Goal: Task Accomplishment & Management: Use online tool/utility

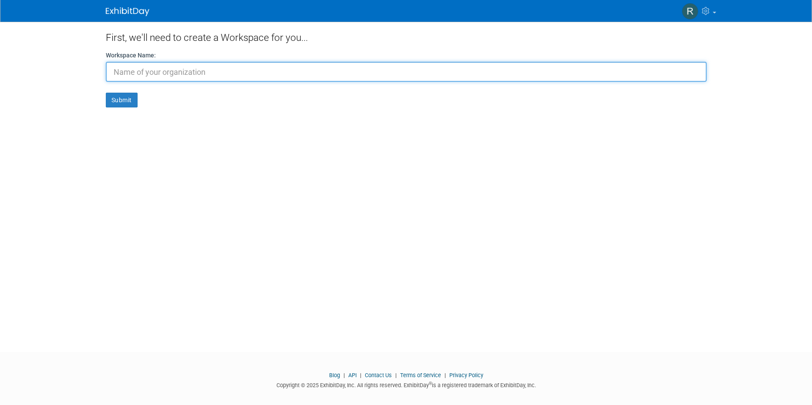
click at [163, 77] on input "text" at bounding box center [406, 72] width 601 height 20
type input "AURONTECH"
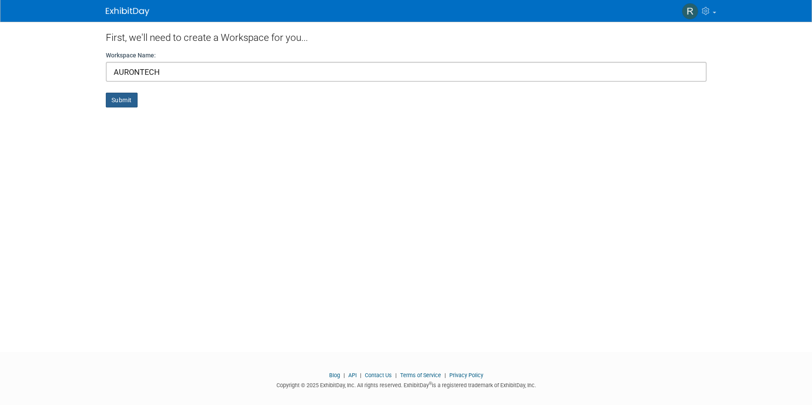
click at [116, 97] on button "Submit" at bounding box center [122, 100] width 32 height 15
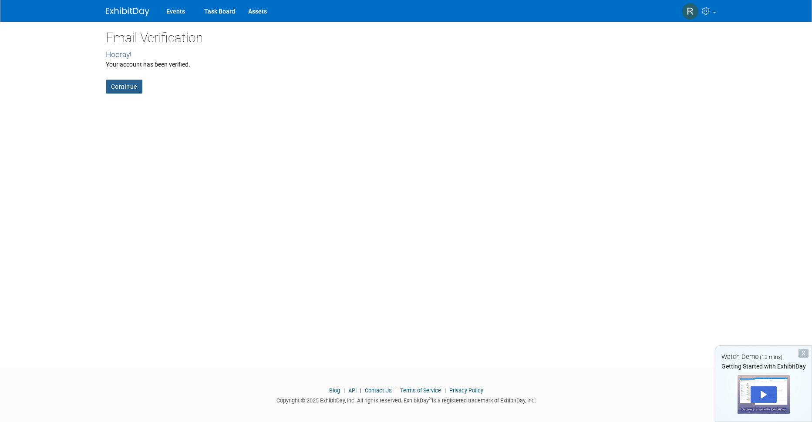
click at [124, 86] on link "Continue" at bounding box center [124, 87] width 37 height 14
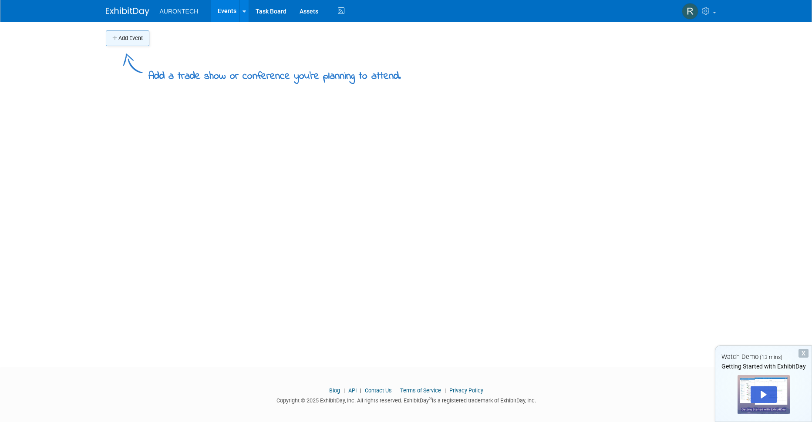
click at [132, 37] on button "Add Event" at bounding box center [128, 38] width 44 height 16
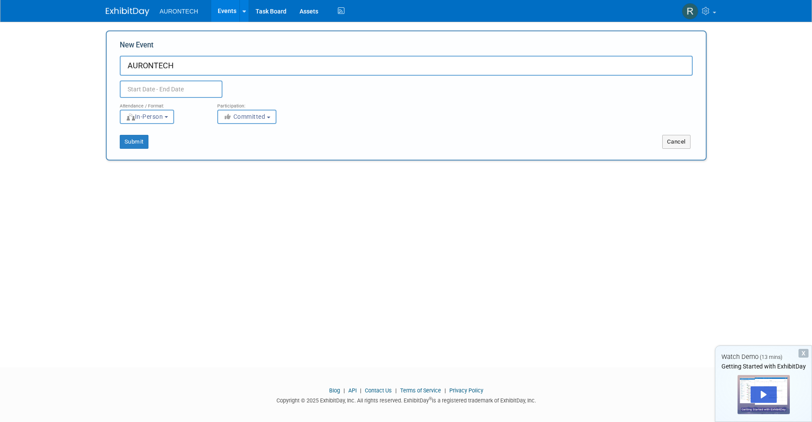
type input "AURONTECH"
click at [151, 93] on body "AURONTECH Events Add Event Bulk Upload Events Shareable Event Boards Task Board…" at bounding box center [406, 211] width 812 height 422
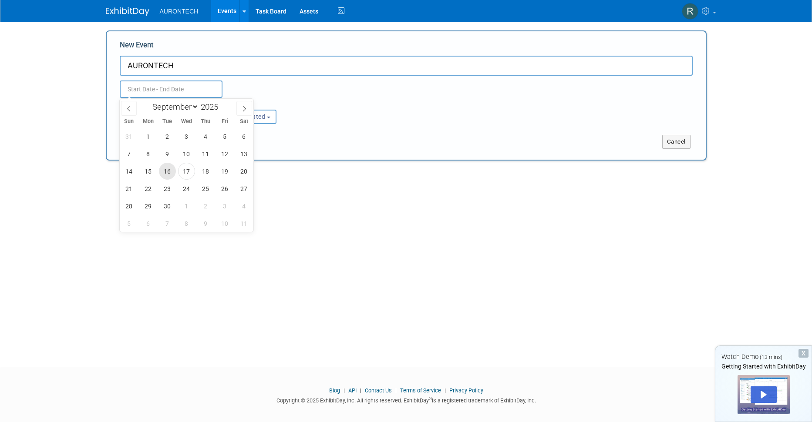
click at [166, 169] on span "16" at bounding box center [167, 171] width 17 height 17
type input "[DATE] to [DATE]"
click at [239, 107] on span at bounding box center [244, 108] width 16 height 15
select select "9"
click at [240, 135] on span "4" at bounding box center [244, 136] width 17 height 17
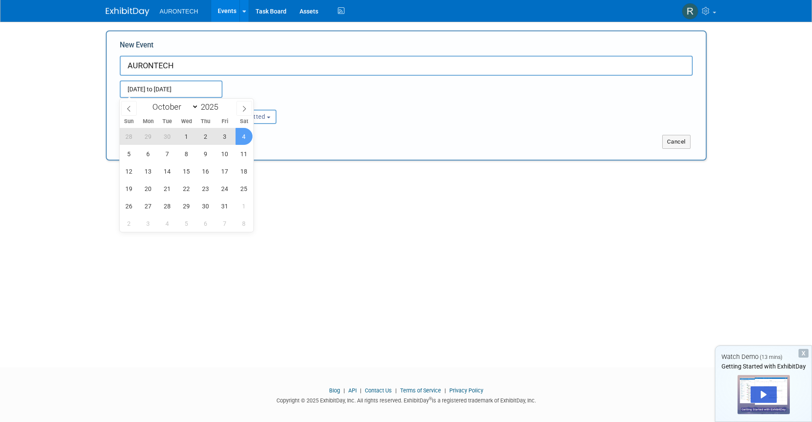
type input "[DATE] to [DATE]"
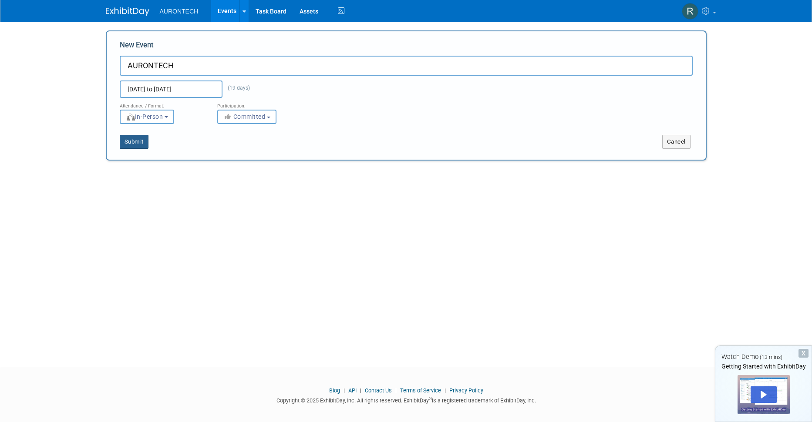
click at [130, 142] on button "Submit" at bounding box center [134, 142] width 29 height 14
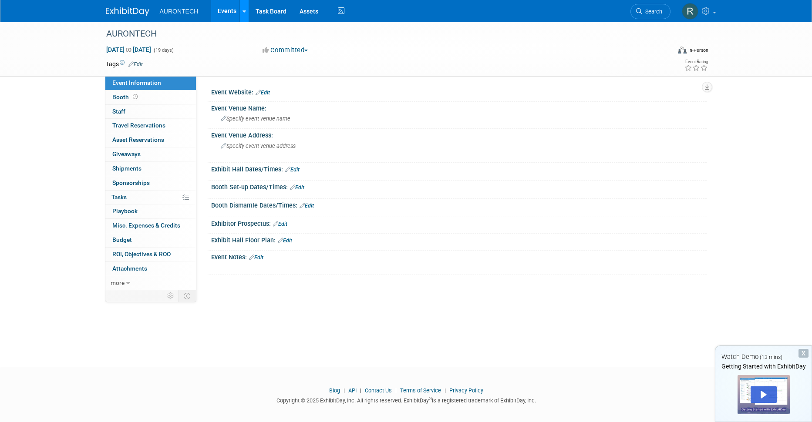
click at [243, 12] on icon at bounding box center [244, 12] width 3 height 6
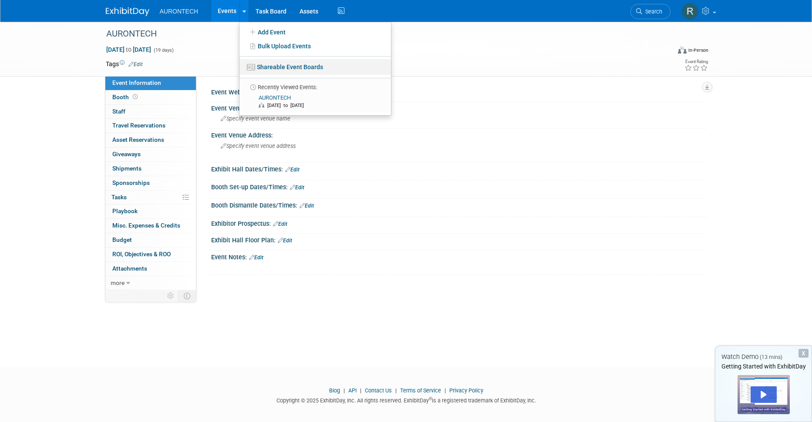
click at [273, 66] on link "Shareable Event Boards" at bounding box center [315, 67] width 152 height 16
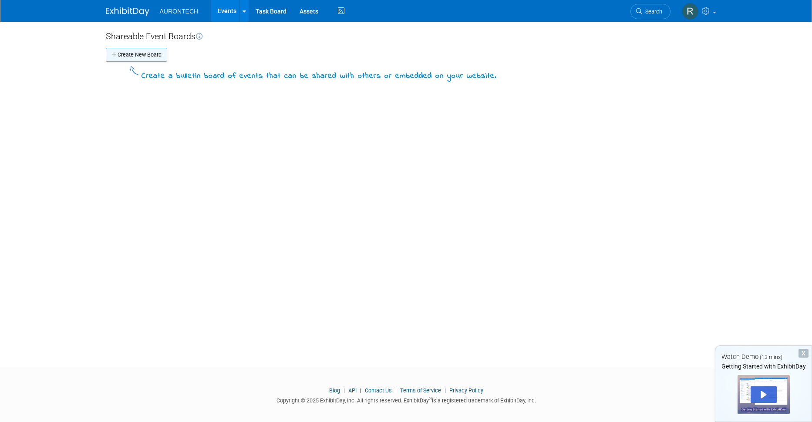
click at [133, 55] on button "Create New Board" at bounding box center [136, 55] width 61 height 14
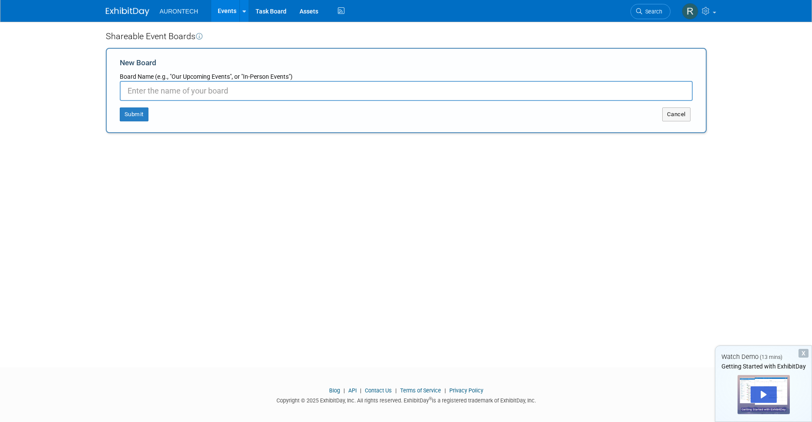
click at [202, 92] on input "New Board" at bounding box center [406, 91] width 573 height 20
type input "AURONTECH"
click at [127, 112] on button "Submit" at bounding box center [134, 115] width 29 height 14
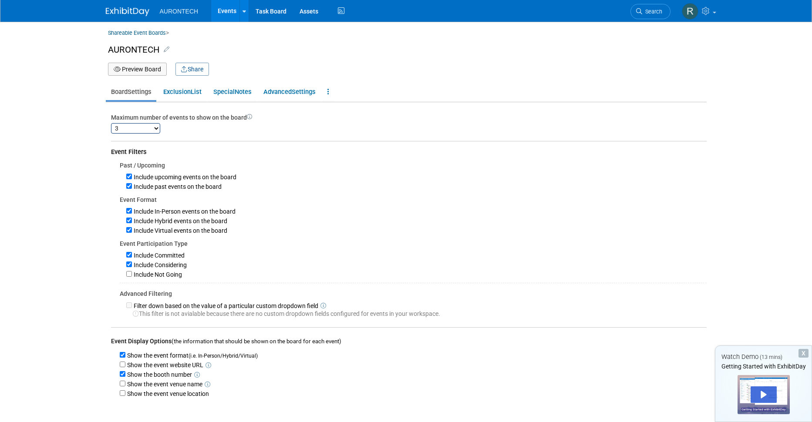
click at [165, 48] on icon at bounding box center [167, 49] width 6 height 6
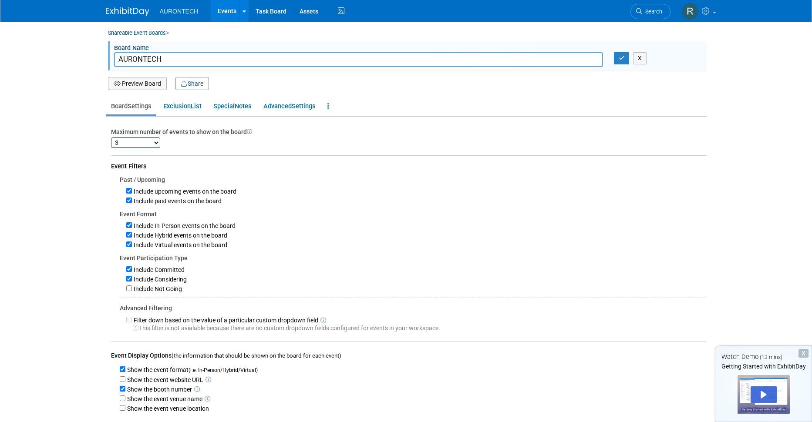
click at [170, 61] on input "AURONTECH" at bounding box center [358, 59] width 489 height 15
type input "AURONTECH PAYMENT PORTAL"
click at [620, 59] on icon "button" at bounding box center [622, 58] width 6 height 6
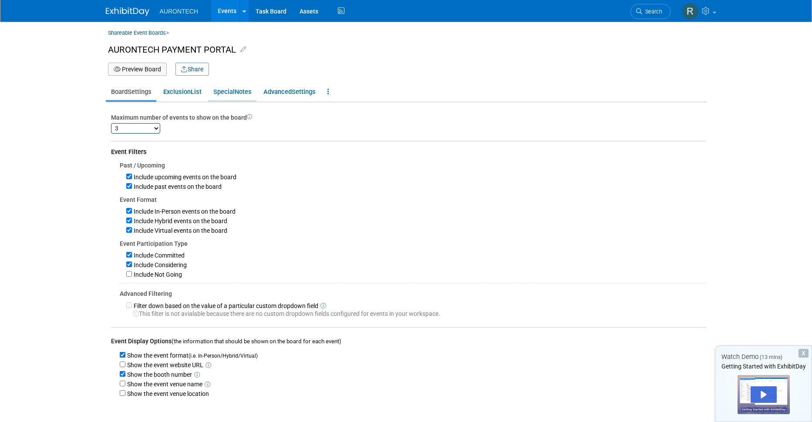
click at [231, 94] on span "Special" at bounding box center [223, 92] width 21 height 8
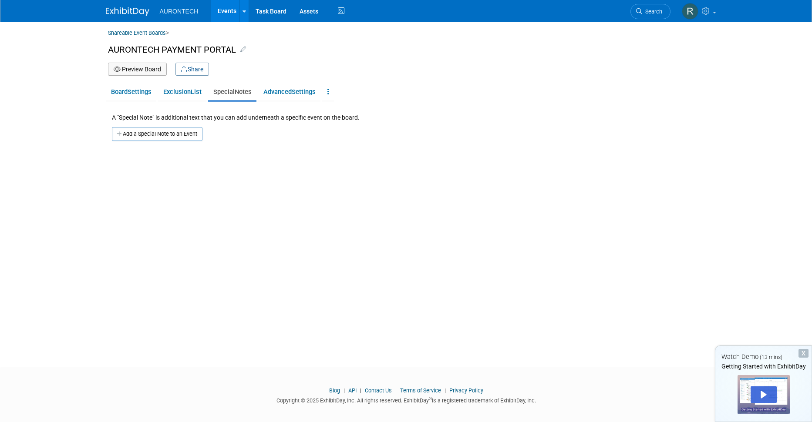
click at [165, 269] on div "Shareable Event Boards > AURONTECH PAYMENT PORTAL Board Name AURONTECH PAYMENT …" at bounding box center [406, 187] width 614 height 330
click at [154, 135] on button "Add a Special Note to an Event" at bounding box center [157, 134] width 91 height 14
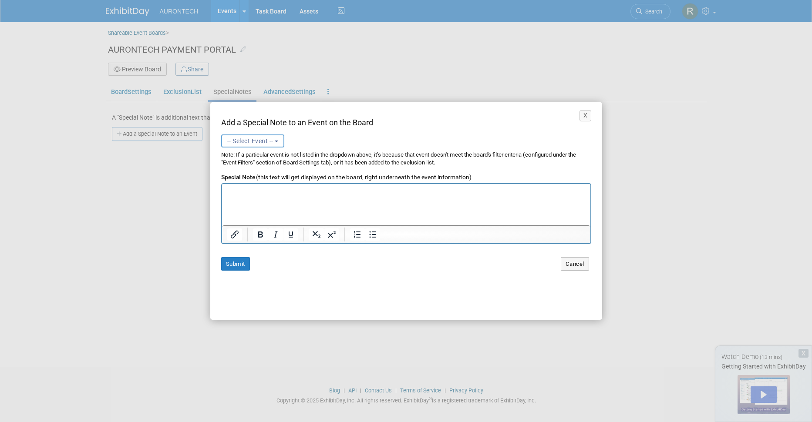
click at [265, 141] on span "-- Select Event --" at bounding box center [250, 141] width 46 height 7
click at [261, 168] on label "AURONTECH (Upcoming) Sep 16, 2025 to Oct 4, 2025 Committed" at bounding box center [263, 178] width 75 height 20
click at [223, 171] on input "AURONTECH (Upcoming) Sep 16, 2025 to Oct 4, 2025 Committed" at bounding box center [220, 174] width 6 height 6
select select "11152736"
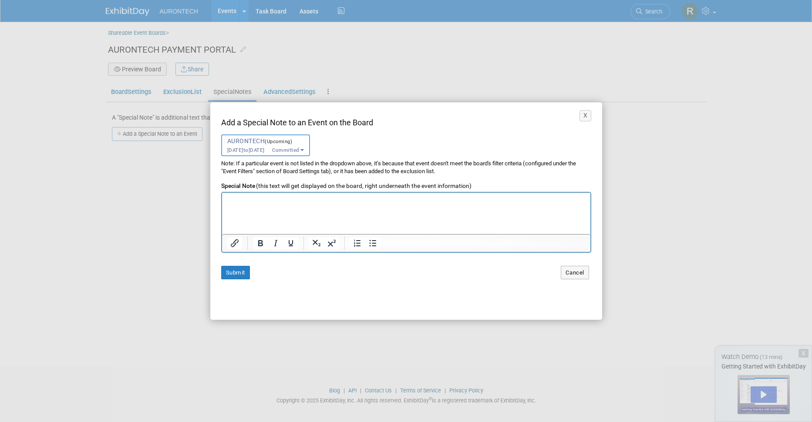
click at [293, 205] on html at bounding box center [406, 199] width 368 height 12
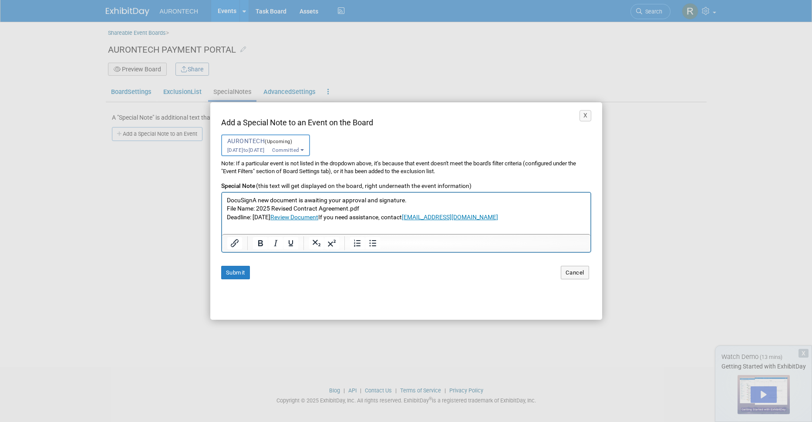
click at [253, 199] on p "DocuSignA new document is awaiting your approval and signature. File Name: 2025…" at bounding box center [405, 208] width 359 height 25
drag, startPoint x: 253, startPoint y: 199, endPoint x: 227, endPoint y: 199, distance: 26.1
click at [227, 199] on p "DocuSignA new document is awaiting your approval and signature. File Name: 2025…" at bounding box center [405, 208] width 359 height 25
click at [392, 200] on p "A new document is awaiting your approval and signature. File Name: 2025 Revised…" at bounding box center [405, 208] width 359 height 25
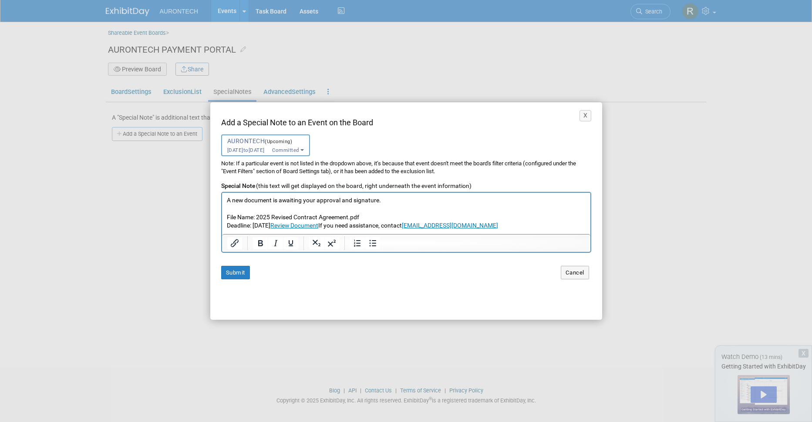
click at [273, 223] on p "File Name: 2025 Revised Contract Agreement.pdf Deadline: September 19, 2025 Rev…" at bounding box center [405, 217] width 359 height 25
click at [358, 225] on p "File Name: 2025 Revised Contract Agreement.pdf Deadline: September 19, 2025 Rev…" at bounding box center [405, 217] width 359 height 25
click at [308, 223] on link "Review Document" at bounding box center [294, 225] width 48 height 7
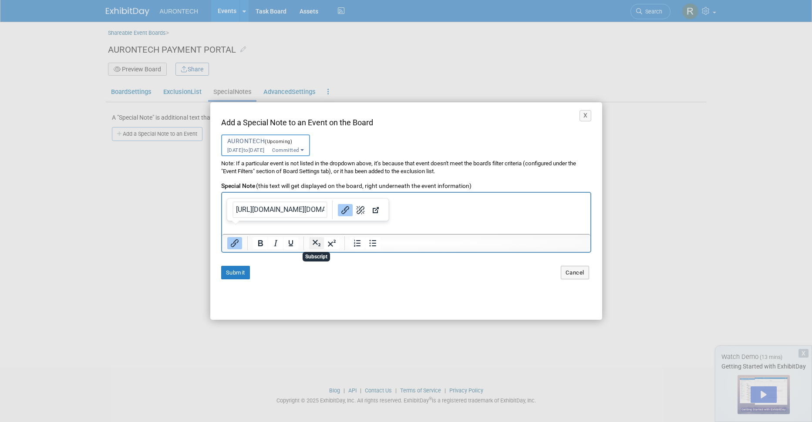
scroll to position [21, 0]
click at [409, 218] on p "Rich Text Area. Press ALT-0 for help." at bounding box center [405, 222] width 359 height 8
click at [401, 227] on p "﻿Review Document" at bounding box center [405, 230] width 359 height 8
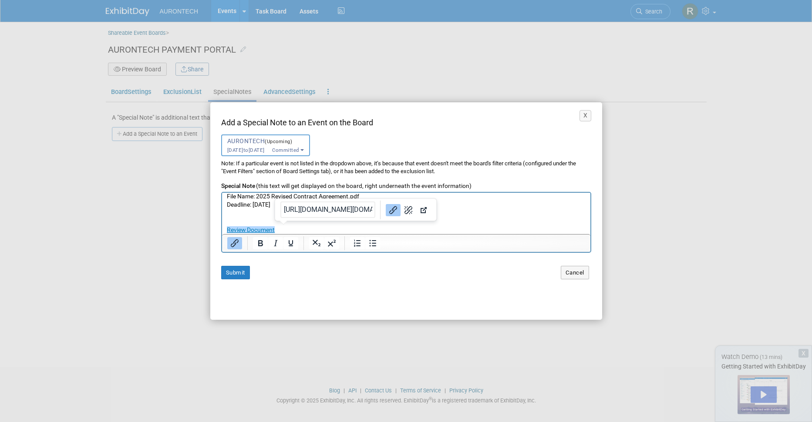
click at [405, 230] on p "Review Document﻿" at bounding box center [405, 230] width 359 height 8
drag, startPoint x: 311, startPoint y: 226, endPoint x: 225, endPoint y: 212, distance: 87.3
click at [225, 212] on html "A new document is awaiting your approval and signature. File Name: 2025 Revised…" at bounding box center [406, 221] width 368 height 80
click at [257, 216] on p "Rich Text Area. Press ALT-0 for help." at bounding box center [405, 214] width 359 height 8
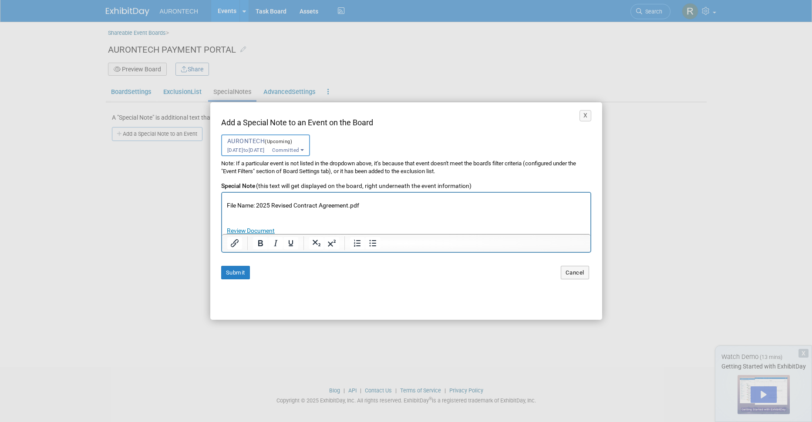
scroll to position [30, 0]
click at [269, 232] on p "Rich Text Area. Press ALT-0 for help." at bounding box center [405, 230] width 359 height 8
click at [290, 230] on p "Deadline: September 19, 2025" at bounding box center [405, 230] width 359 height 8
click at [228, 229] on p "Deadline: September 24, 2025" at bounding box center [405, 230] width 359 height 8
click at [316, 229] on p "Deadline: September 24, 2025" at bounding box center [405, 230] width 359 height 8
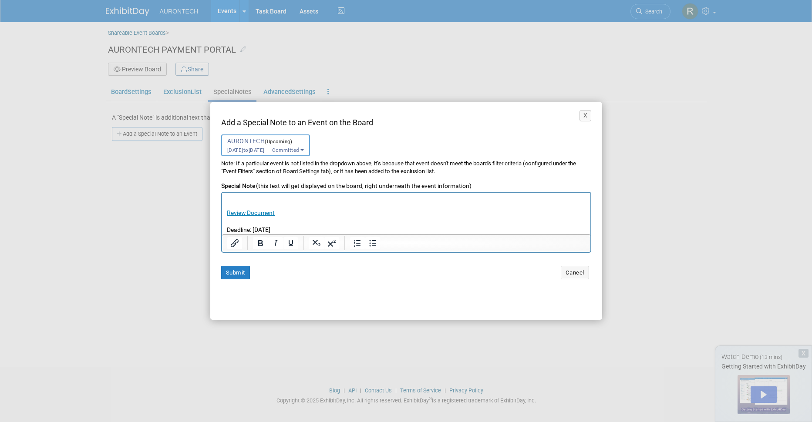
scroll to position [38, 0]
click at [257, 205] on link "Review Document" at bounding box center [250, 204] width 48 height 7
click at [263, 204] on link "Review Document" at bounding box center [250, 204] width 48 height 7
click at [266, 204] on link "Review Document" at bounding box center [250, 204] width 48 height 7
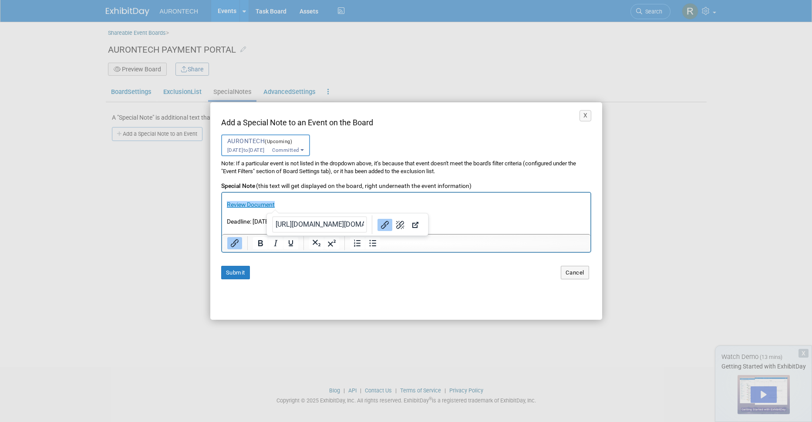
click at [266, 204] on link "Review Document" at bounding box center [250, 204] width 48 height 7
click at [234, 202] on p "REVIEW DOCUMENT" at bounding box center [405, 205] width 359 height 8
click at [277, 202] on p "VIEW DOCUMENT" at bounding box center [405, 205] width 359 height 8
drag, startPoint x: 299, startPoint y: 204, endPoint x: 226, endPoint y: 204, distance: 72.3
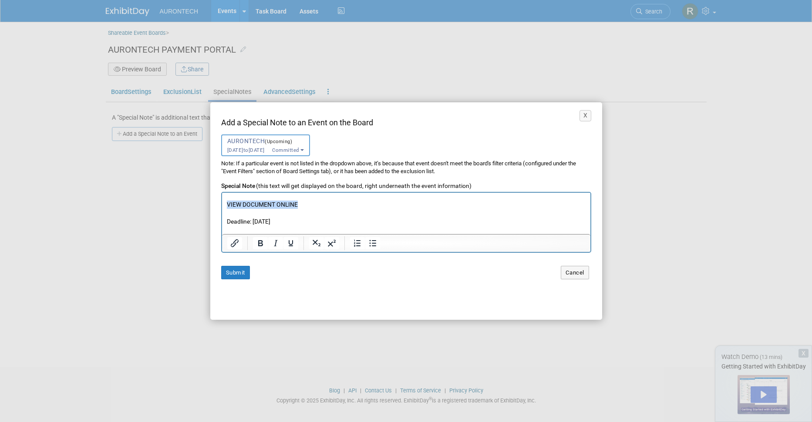
click at [226, 204] on p "VIEW DOCUMENT ONLINE" at bounding box center [405, 205] width 359 height 8
click at [260, 243] on icon "Bold" at bounding box center [260, 243] width 5 height 6
click at [290, 245] on icon "Underline" at bounding box center [291, 243] width 10 height 10
click at [314, 209] on p "Rich Text Area. Press ALT-0 for help." at bounding box center [405, 213] width 359 height 8
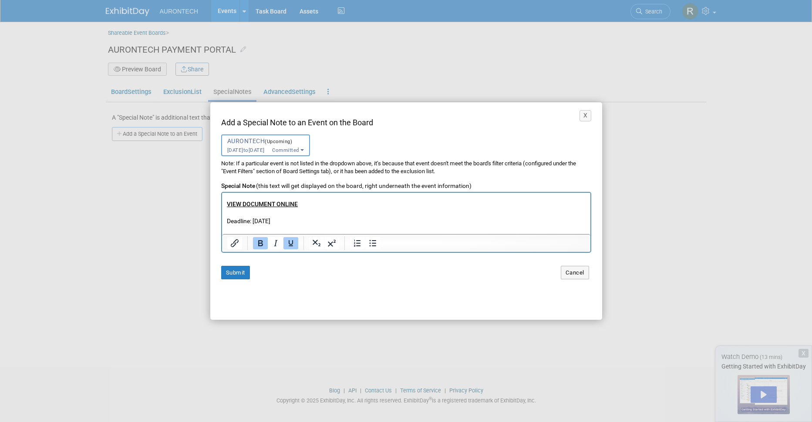
click at [259, 206] on b "VIEW DOCUMENT ONLINE" at bounding box center [261, 204] width 71 height 7
click at [297, 204] on p "VIEW DOCUMENT ONLINE" at bounding box center [405, 204] width 359 height 8
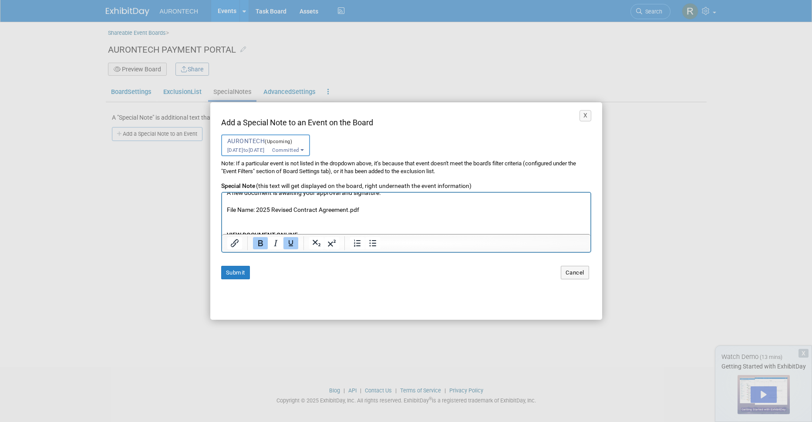
scroll to position [0, 0]
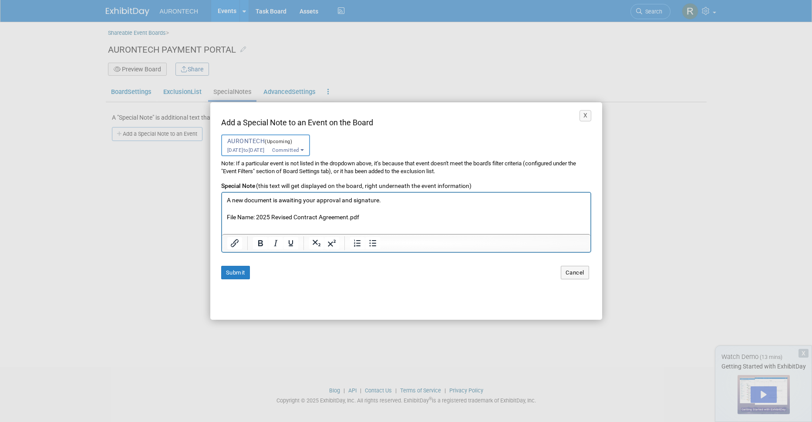
click at [227, 199] on p "A new document is awaiting your approval and signature." at bounding box center [405, 200] width 359 height 8
click at [359, 210] on p "A new document is awaiting your approval and signature." at bounding box center [405, 211] width 359 height 8
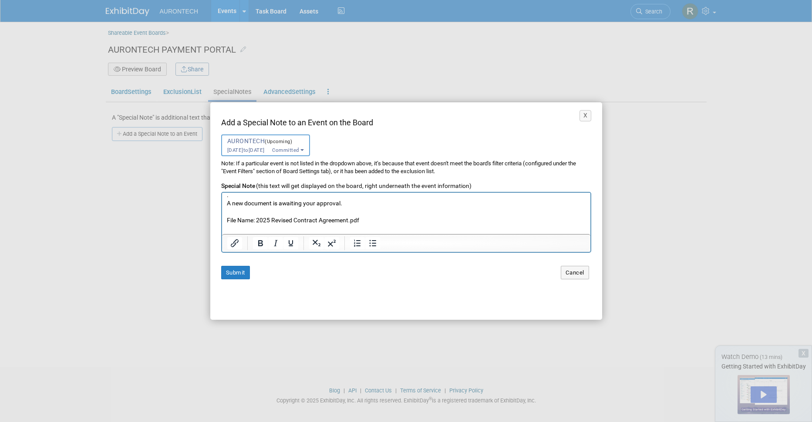
click at [293, 219] on p "File Name: 2025 Revised Contract Agreement.pdf" at bounding box center [405, 216] width 359 height 17
drag, startPoint x: 259, startPoint y: 219, endPoint x: 349, endPoint y: 219, distance: 90.1
click at [349, 219] on p "File Name: 2025 Revised Contract Agreement.pdf" at bounding box center [405, 216] width 359 height 17
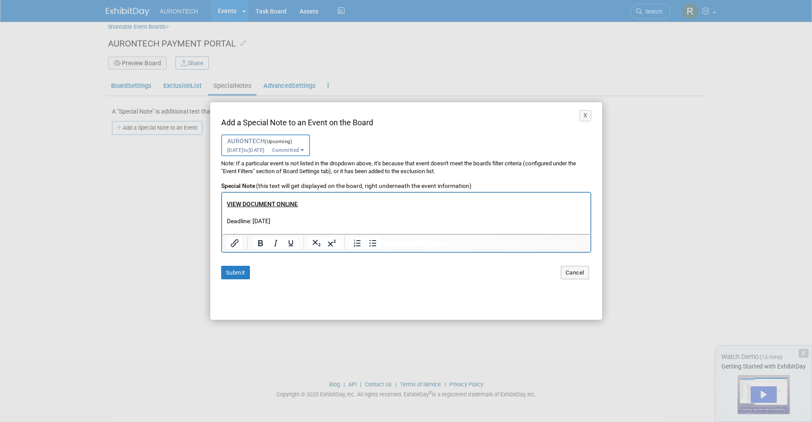
click at [301, 204] on p "VIEW DOCUMENT ONLINE" at bounding box center [405, 204] width 359 height 8
click at [290, 205] on b "VIEW DOCUMENT ONLINE" at bounding box center [261, 204] width 71 height 7
click at [237, 274] on button "Submit" at bounding box center [235, 272] width 29 height 13
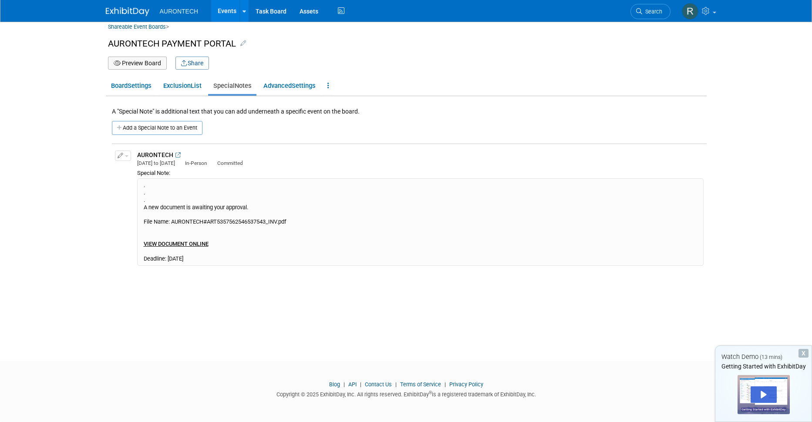
click at [125, 158] on button "button" at bounding box center [123, 156] width 16 height 10
click at [136, 168] on button "Edit Note" at bounding box center [149, 170] width 69 height 12
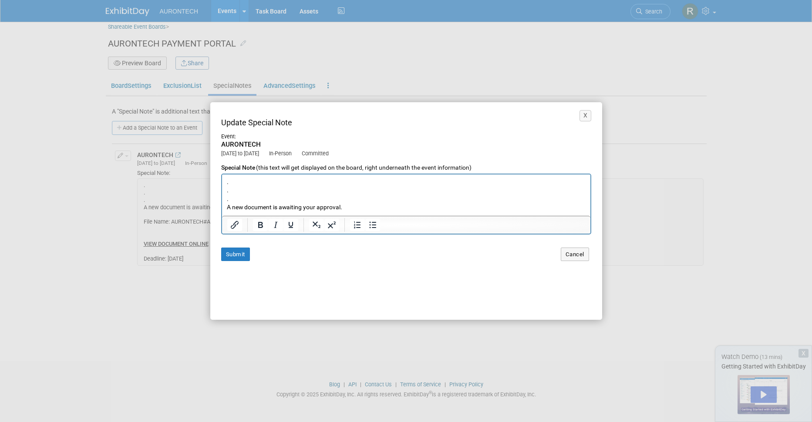
scroll to position [0, 0]
click at [281, 199] on p ". . . A new document is awaiting your approval. File Name: AURONTECH#ART5357562…" at bounding box center [405, 224] width 359 height 93
drag, startPoint x: 309, startPoint y: 207, endPoint x: 267, endPoint y: 184, distance: 48.1
click at [267, 184] on p ". . . A new document is awaiting your approval. File Name: AURONTECH#ART5357562…" at bounding box center [405, 169] width 359 height 93
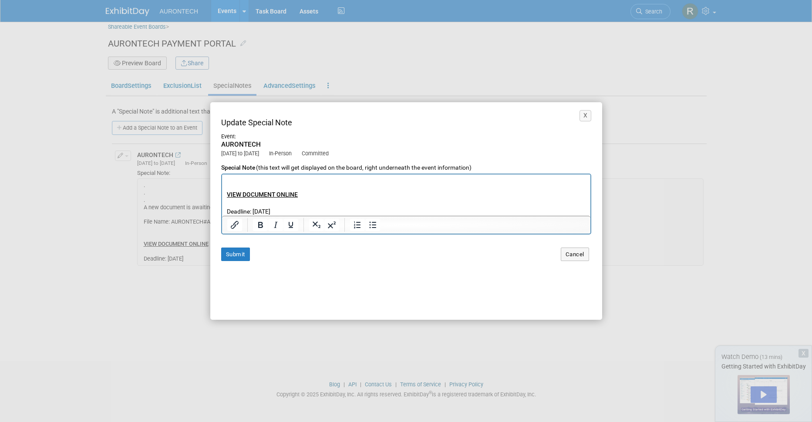
scroll to position [30, 0]
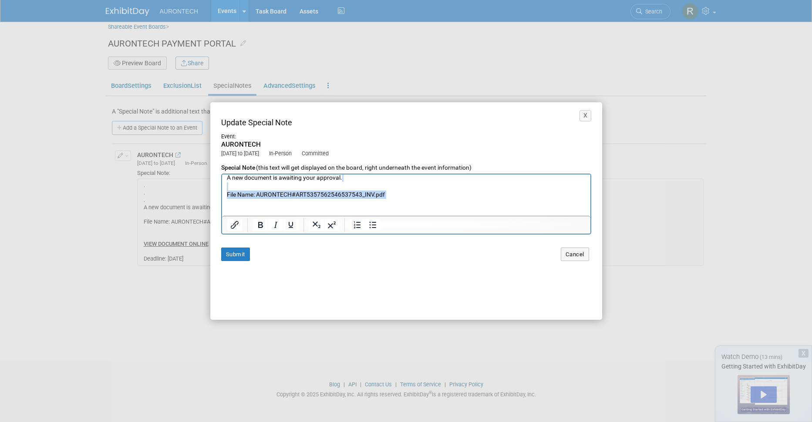
drag, startPoint x: 244, startPoint y: 205, endPoint x: 232, endPoint y: 188, distance: 20.8
click at [232, 188] on p ". . . A new document is awaiting your approval. File Name: AURONTECH#ART5357562…" at bounding box center [405, 181] width 359 height 67
click at [228, 194] on p ". . . A new document is awaiting your approval." at bounding box center [405, 190] width 359 height 51
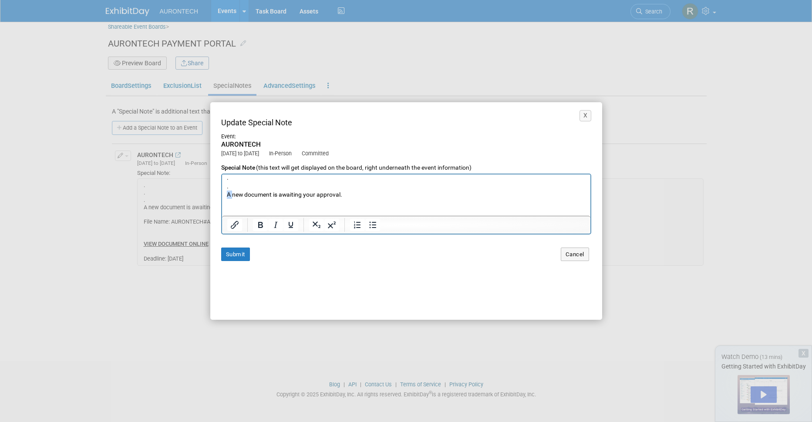
click at [228, 194] on p ". . . A new document is awaiting your approval." at bounding box center [405, 190] width 359 height 51
click at [253, 211] on p ". . . Bill Hoffman has shared an e-document with you. Click "VIEW PDF ONLINE" t…" at bounding box center [405, 161] width 359 height 144
click at [281, 201] on p ". . . Bill Hoffman has shared an e-document with you. Click "VIEW PDF ONLINE" t…" at bounding box center [405, 161] width 359 height 144
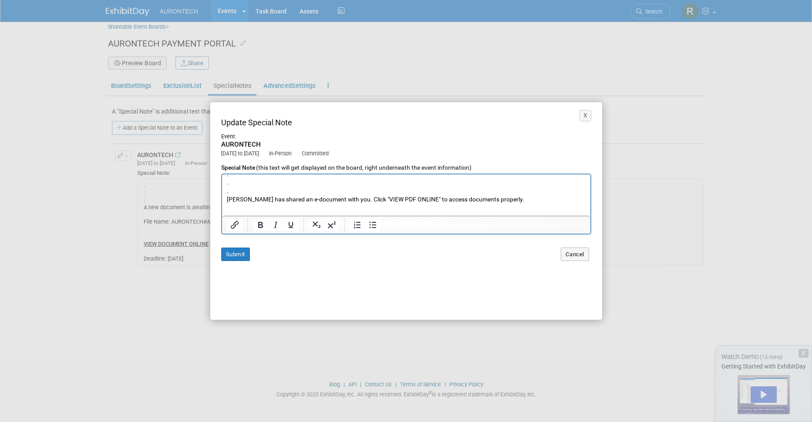
scroll to position [6, 0]
click at [259, 199] on p ". . . Bill Hoffman has shared an e-document with you. Click "VIEW PDF ONLINE" t…" at bounding box center [405, 244] width 359 height 144
drag, startPoint x: 259, startPoint y: 199, endPoint x: 228, endPoint y: 200, distance: 30.9
click at [228, 200] on p ". . . Bill Hoffman has shared an e-document with you. Click "VIEW PDF ONLINE" t…" at bounding box center [405, 244] width 359 height 144
click at [288, 204] on p ". . . Ron Zahavi has shared an e-document with you. Click "VIEW PDF ONLINE" to …" at bounding box center [405, 244] width 359 height 144
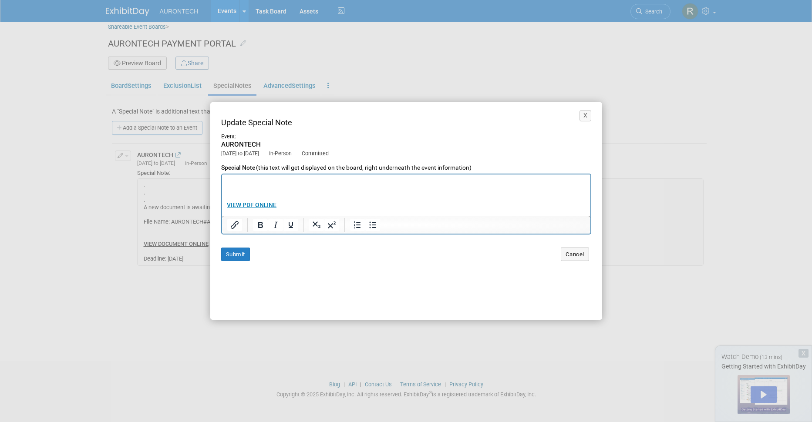
scroll to position [45, 0]
click at [264, 196] on b "VIEW PDF ONLINE" at bounding box center [251, 195] width 50 height 7
click at [246, 195] on b "VIEW PDF ONLINE" at bounding box center [251, 195] width 50 height 7
click at [323, 188] on input "https://omgonline.us-east-1.linodeobjects.com/index.html" at bounding box center [299, 186] width 95 height 17
type input "https://aurontech.us-mia-1.linodeobjects.com/index.html"
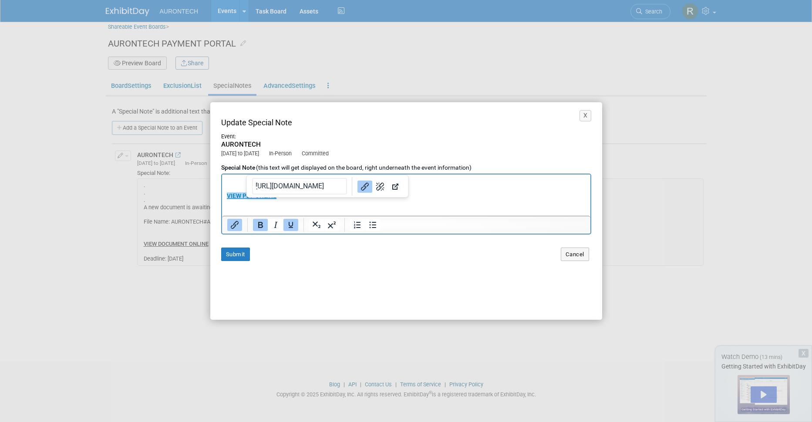
scroll to position [0, 97]
click at [239, 196] on b "VIEW PDF ONLINE" at bounding box center [251, 195] width 50 height 7
click at [292, 187] on input "https://aurontech.us-mia-1.linodeobjects.com/index.html" at bounding box center [293, 186] width 95 height 17
click at [246, 197] on b "VIEW PDF ONLINE" at bounding box center [251, 195] width 50 height 7
click at [299, 203] on p ". . . Ron Zahavi has shared an e-document with you. Click "VIEW PDF ONLINE" to …" at bounding box center [405, 204] width 359 height 144
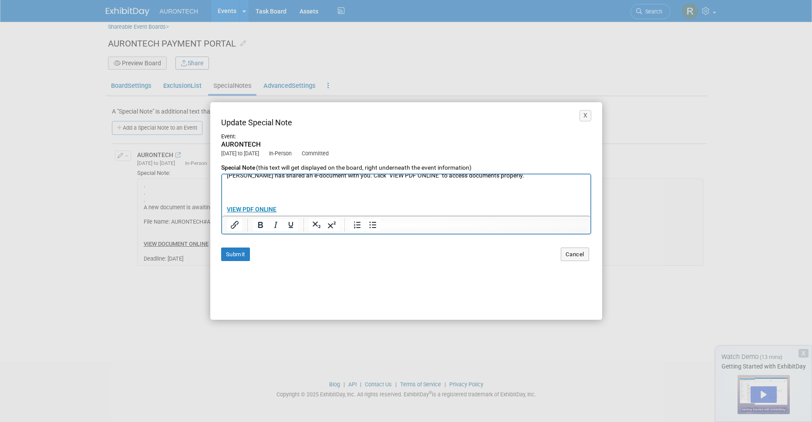
scroll to position [33, 0]
click at [250, 207] on b "VIEW PDF ONLINE" at bounding box center [251, 208] width 50 height 7
click at [418, 202] on p ". . . Ron Zahavi has shared an e-document with you. Click "VIEW PDF ONLINE" to …" at bounding box center [405, 217] width 359 height 144
click at [231, 254] on button "Submit" at bounding box center [235, 254] width 29 height 13
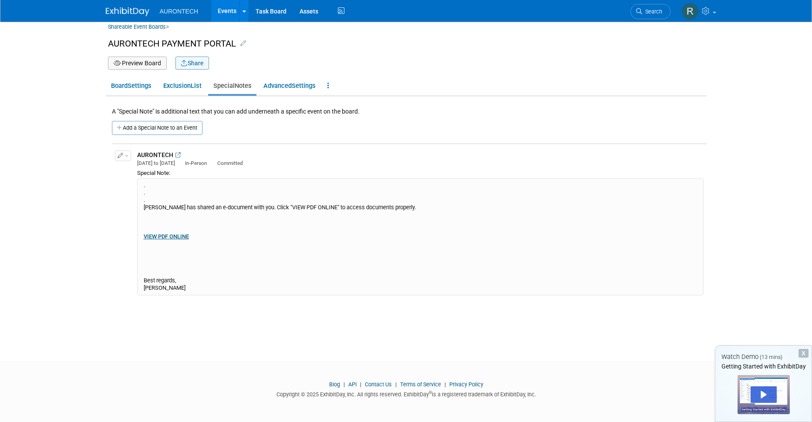
click at [192, 62] on button "Share" at bounding box center [192, 63] width 34 height 13
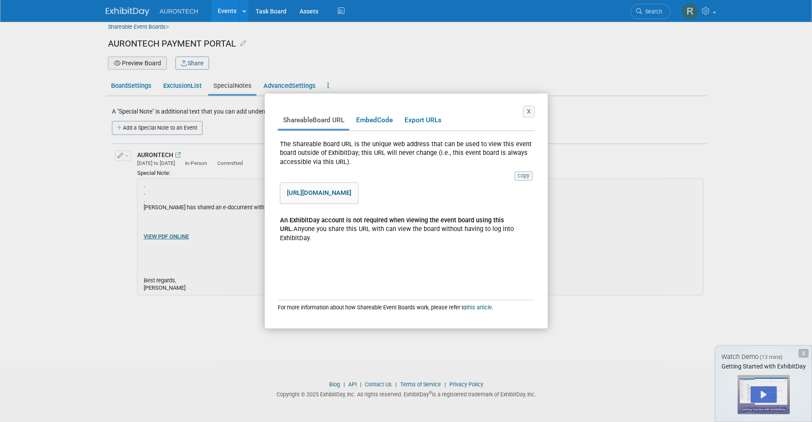
click at [521, 176] on button "copy" at bounding box center [524, 176] width 18 height 9
